Goal: Find specific page/section: Find specific page/section

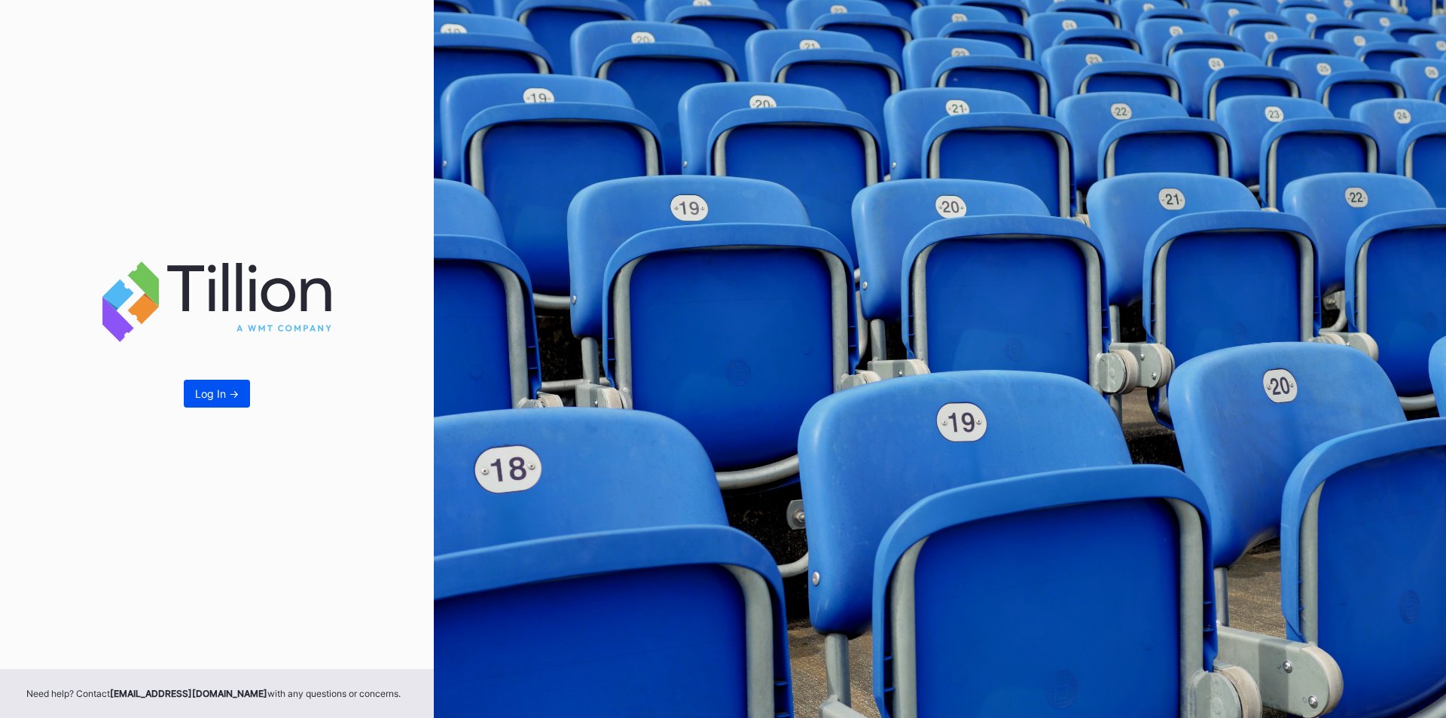
click at [206, 389] on div "Log In ->" at bounding box center [217, 393] width 44 height 13
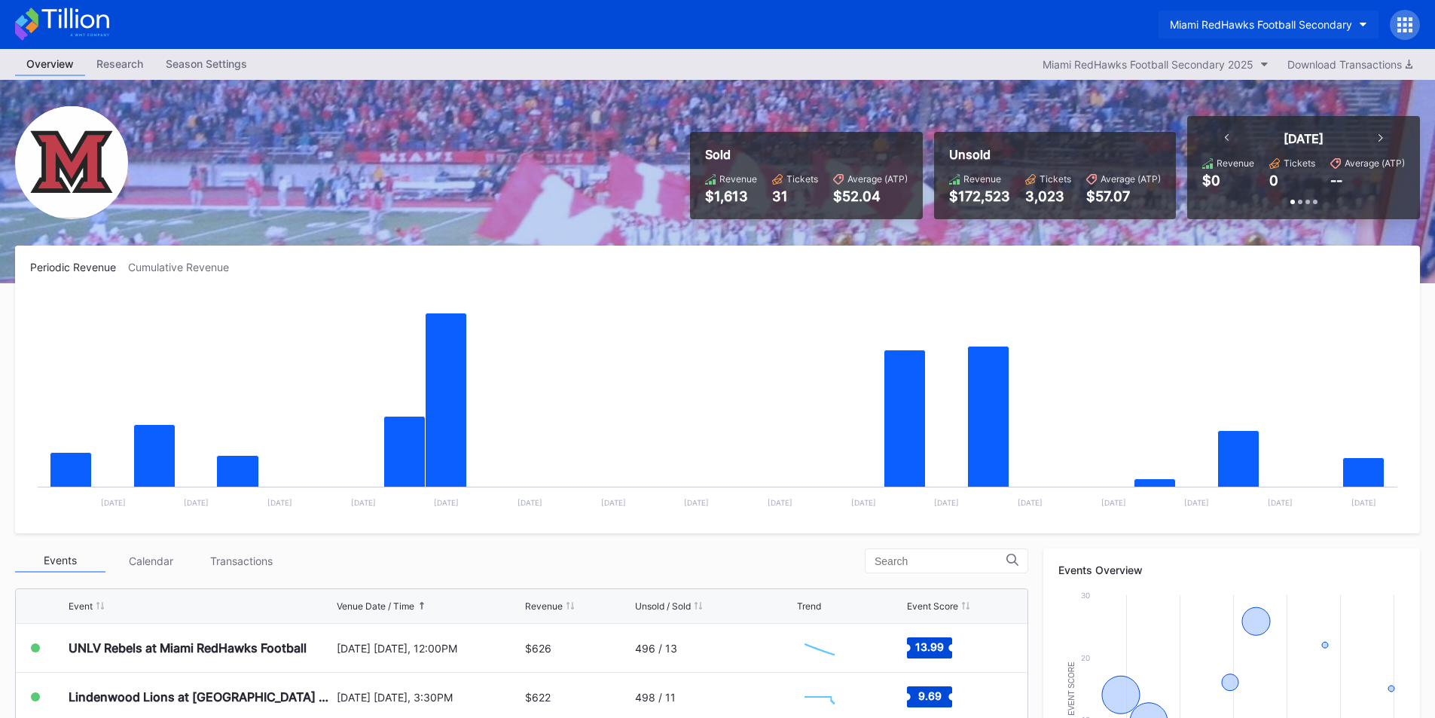
click at [1212, 15] on button "Miami RedHawks Football Secondary" at bounding box center [1269, 25] width 220 height 28
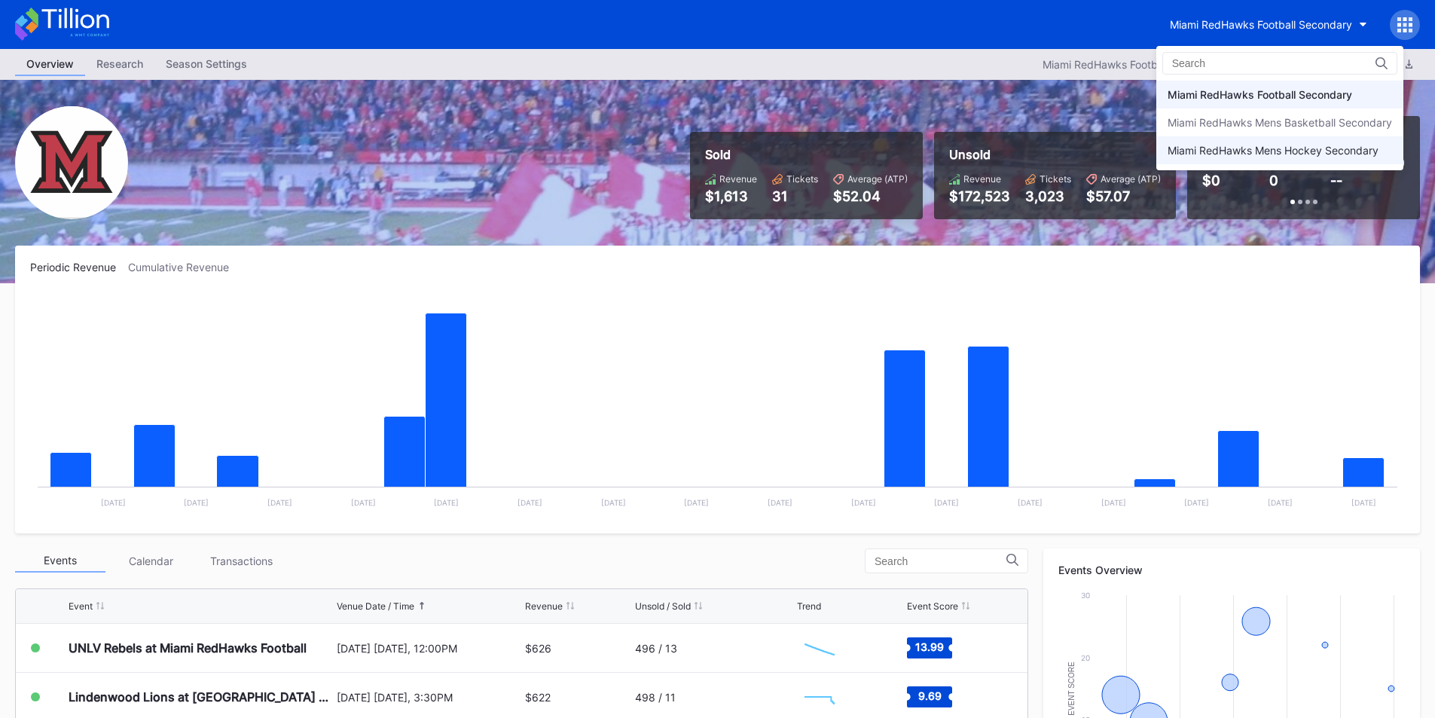
click at [1215, 154] on div "Miami RedHawks Mens Hockey Secondary" at bounding box center [1273, 150] width 211 height 13
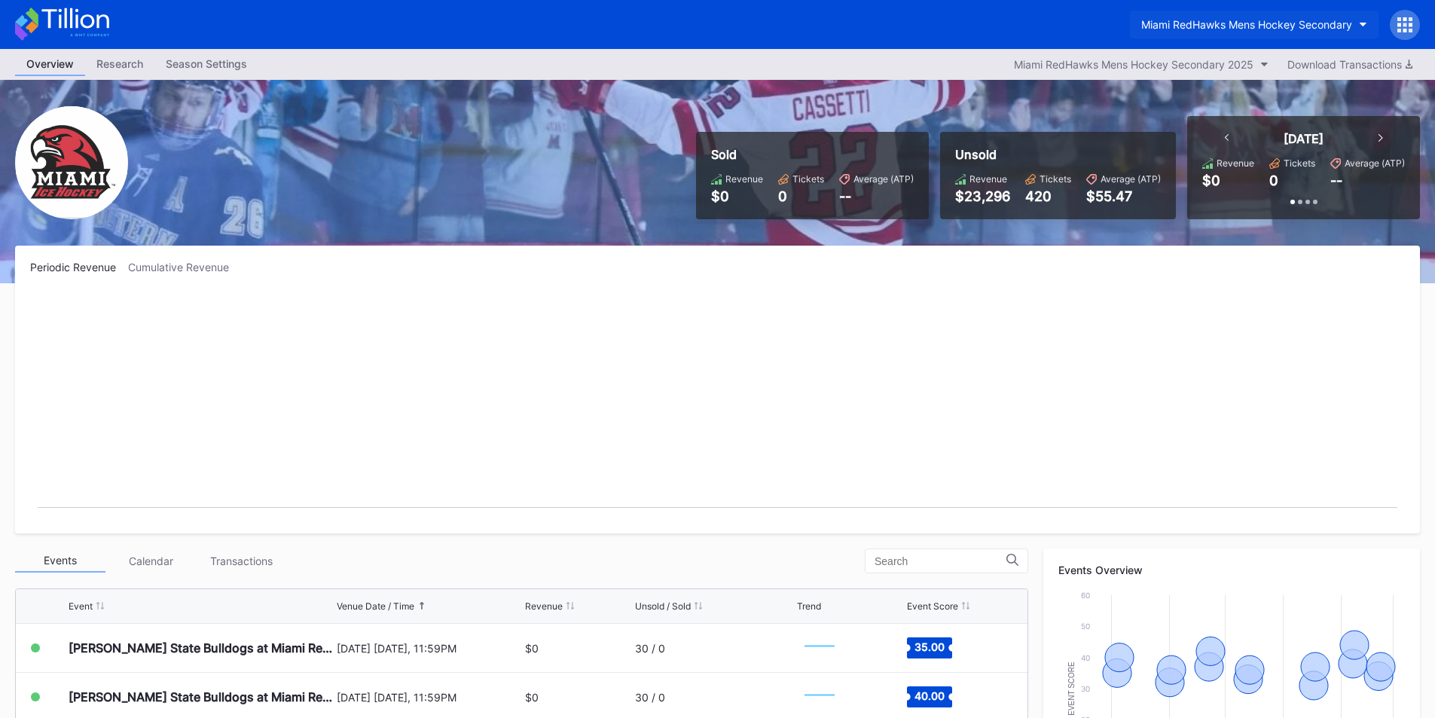
click at [1201, 17] on button "Miami RedHawks Mens Hockey Secondary" at bounding box center [1254, 25] width 249 height 28
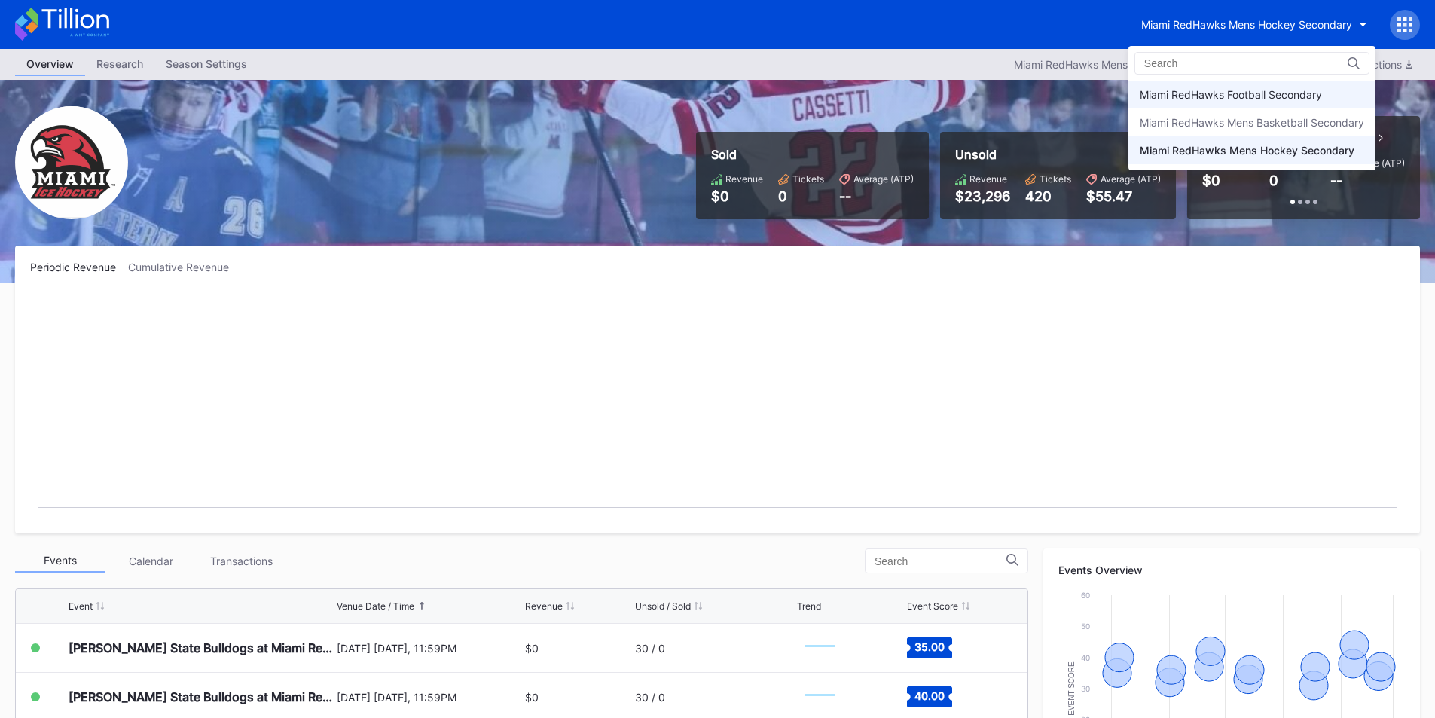
click at [1181, 92] on div "Miami RedHawks Football Secondary" at bounding box center [1231, 94] width 182 height 13
